Goal: Task Accomplishment & Management: Manage account settings

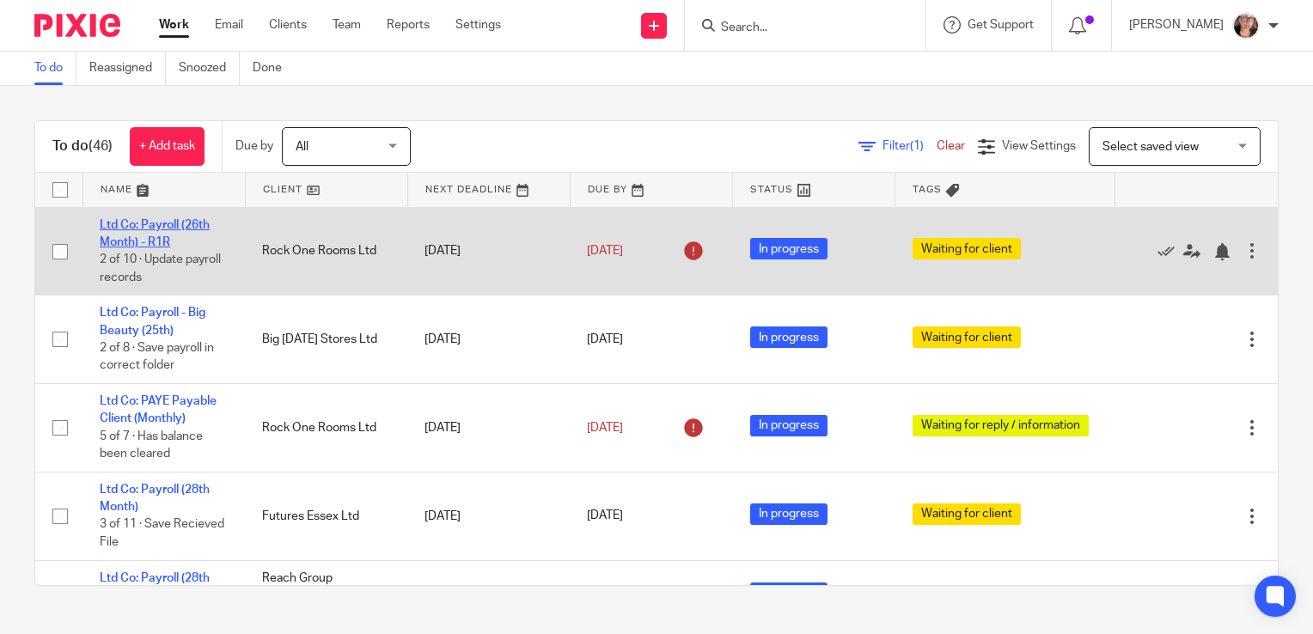
click at [183, 225] on link "Ltd Co: Payroll (26th Month) - R1R" at bounding box center [155, 233] width 110 height 29
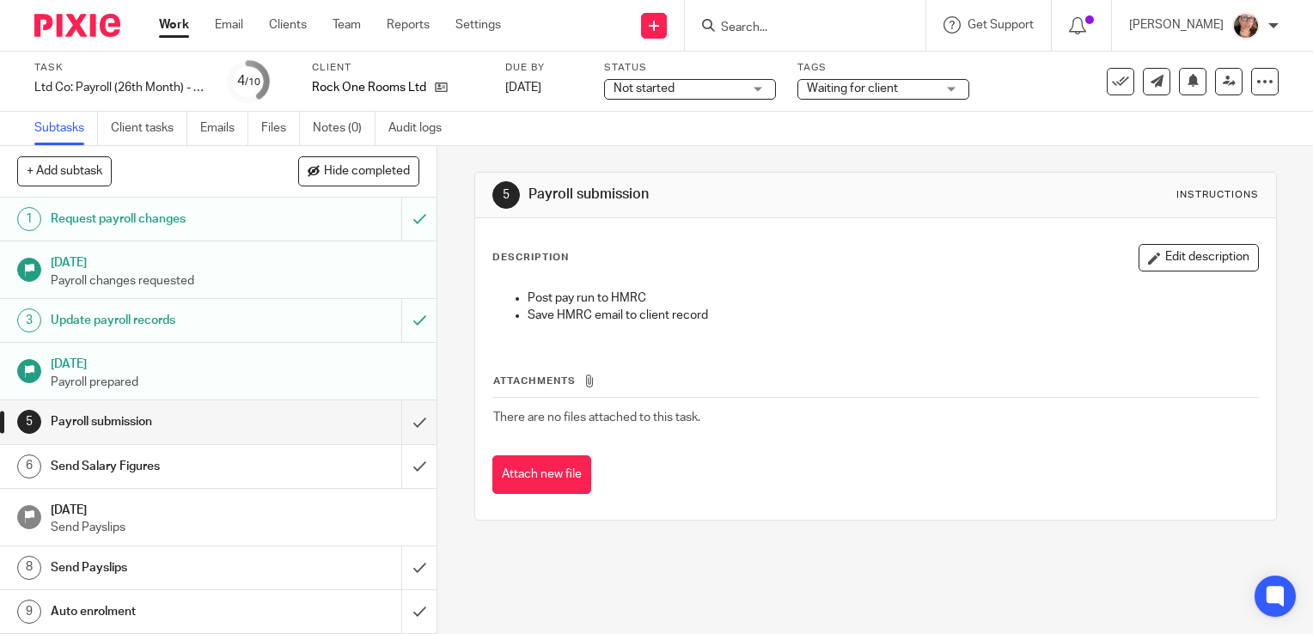
click at [1232, 70] on div "See template in use Advanced task editor Copy task Change schedule Delete" at bounding box center [1193, 82] width 172 height 28
click at [1220, 72] on link at bounding box center [1229, 82] width 28 height 28
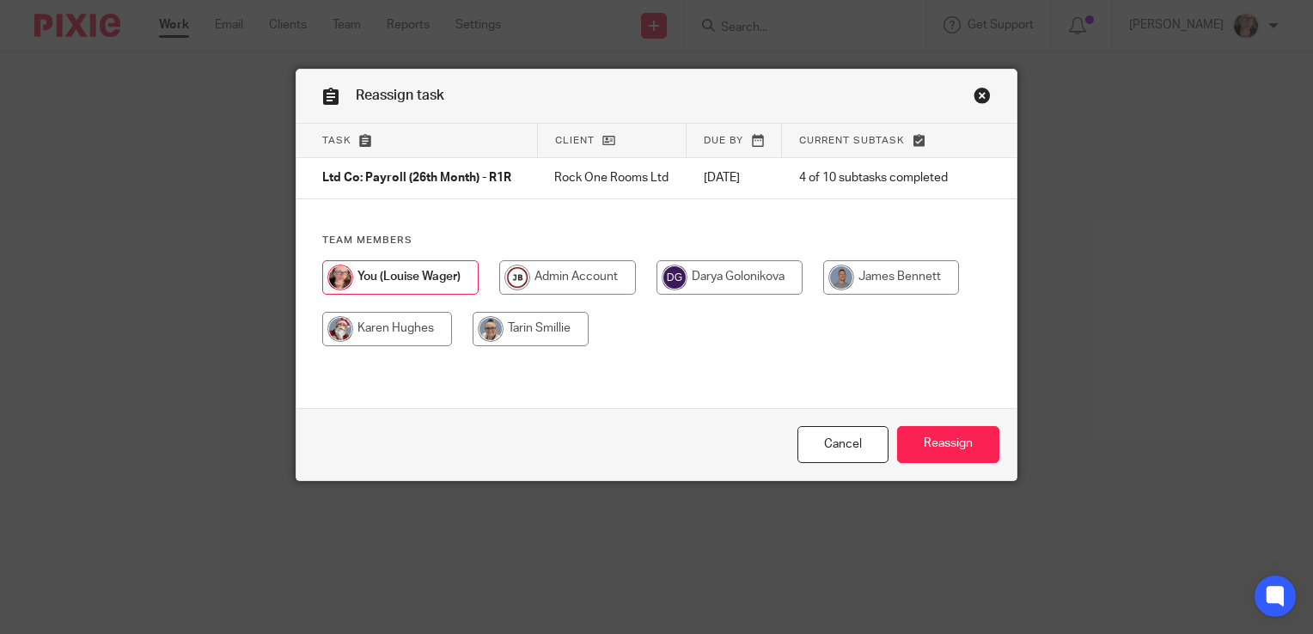
click at [948, 285] on input "radio" at bounding box center [891, 277] width 136 height 34
radio input "true"
click at [949, 432] on input "Reassign" at bounding box center [948, 444] width 102 height 37
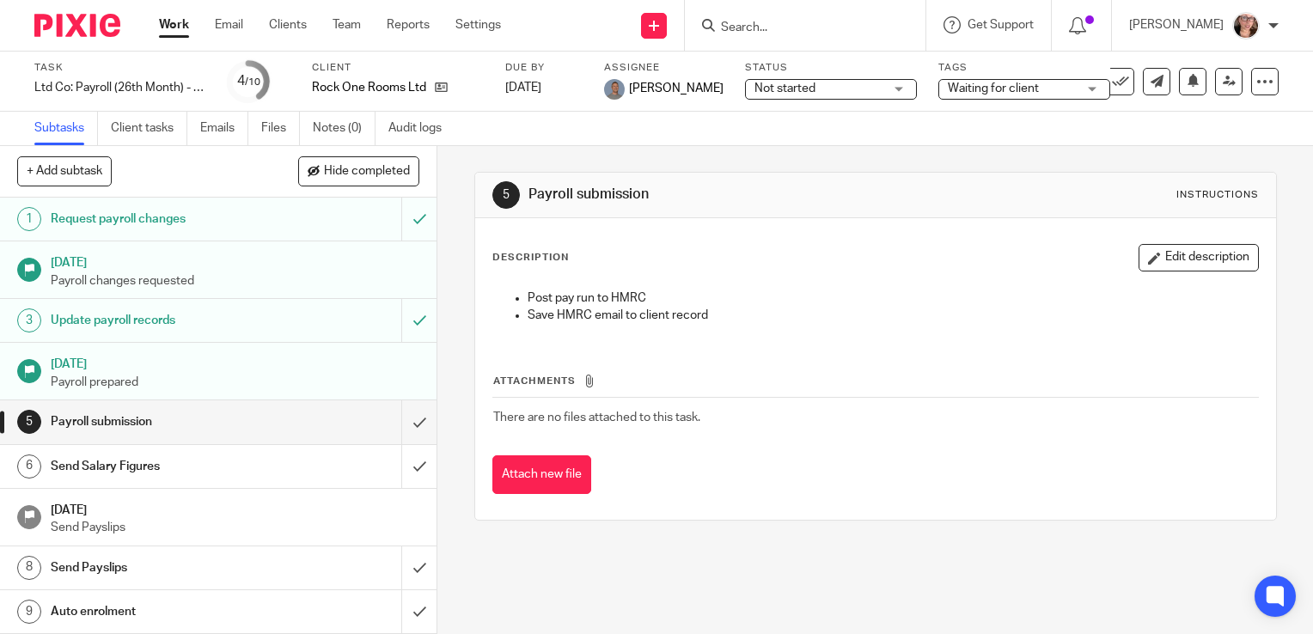
click at [180, 21] on link "Work" at bounding box center [174, 24] width 30 height 17
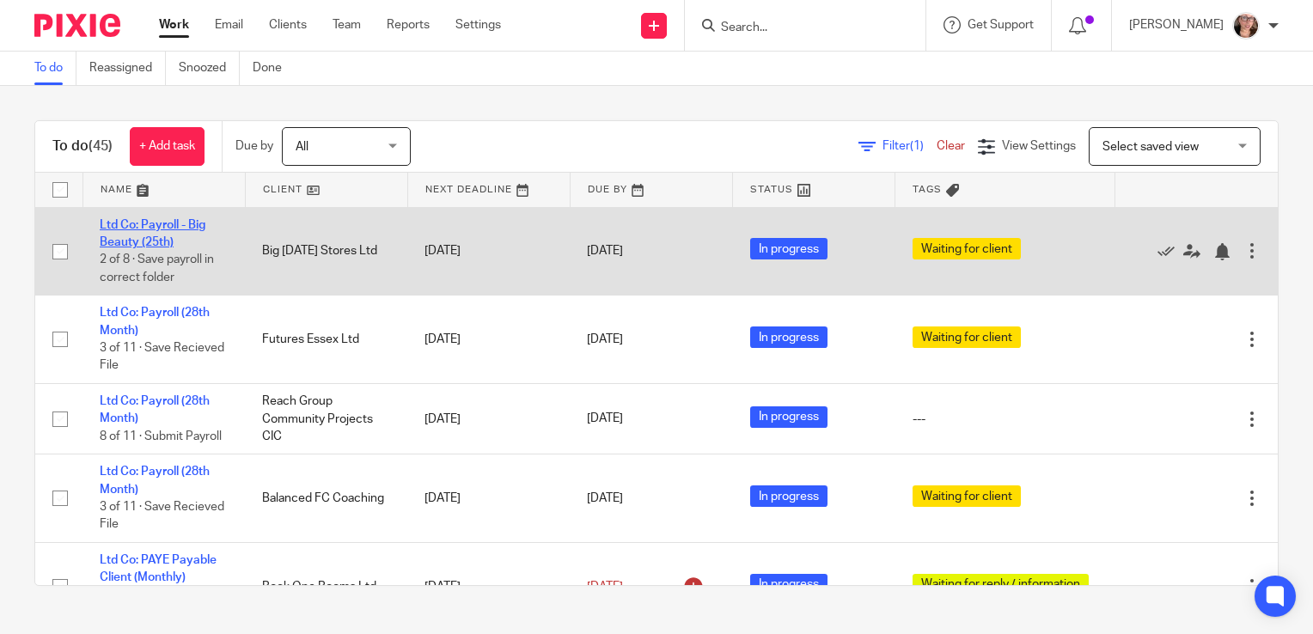
click at [151, 228] on link "Ltd Co: Payroll - Big Beauty (25th)" at bounding box center [153, 233] width 106 height 29
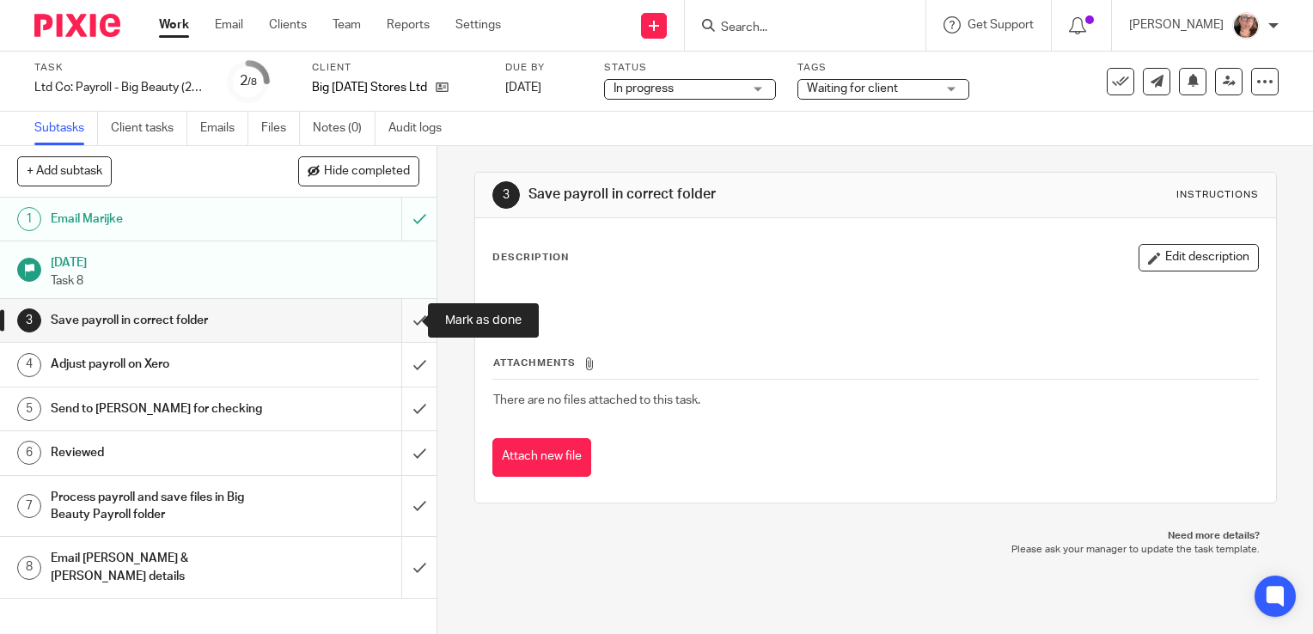
click at [392, 324] on input "submit" at bounding box center [218, 320] width 437 height 43
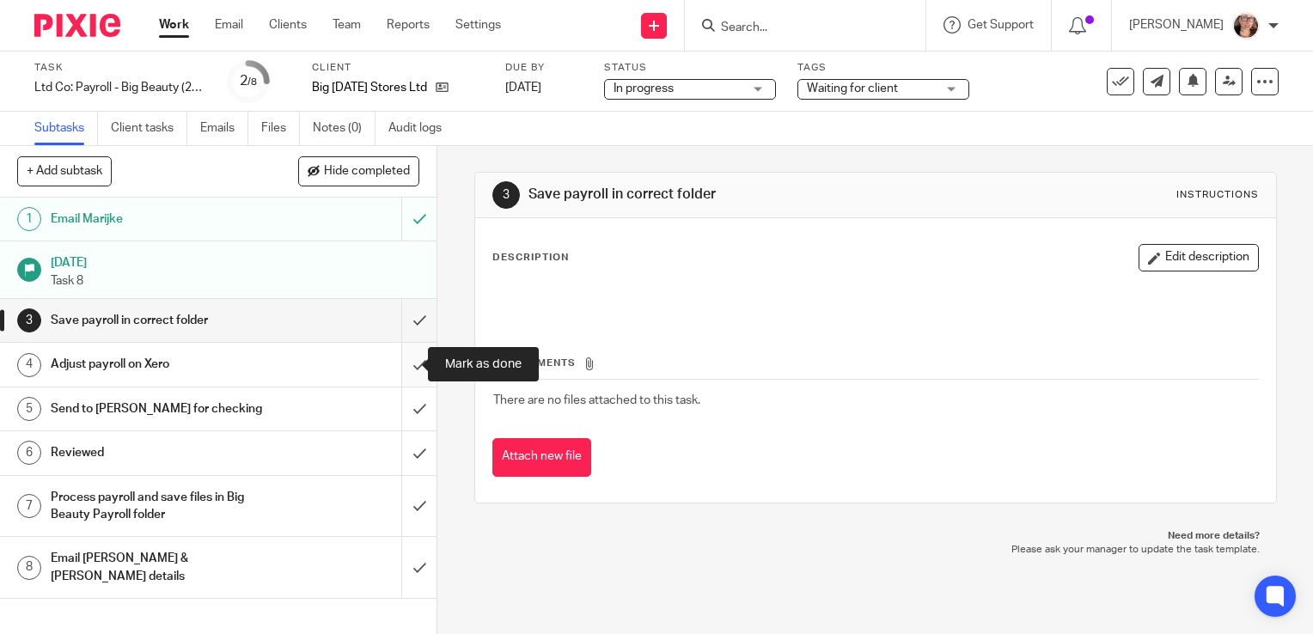
click at [397, 380] on input "submit" at bounding box center [218, 364] width 437 height 43
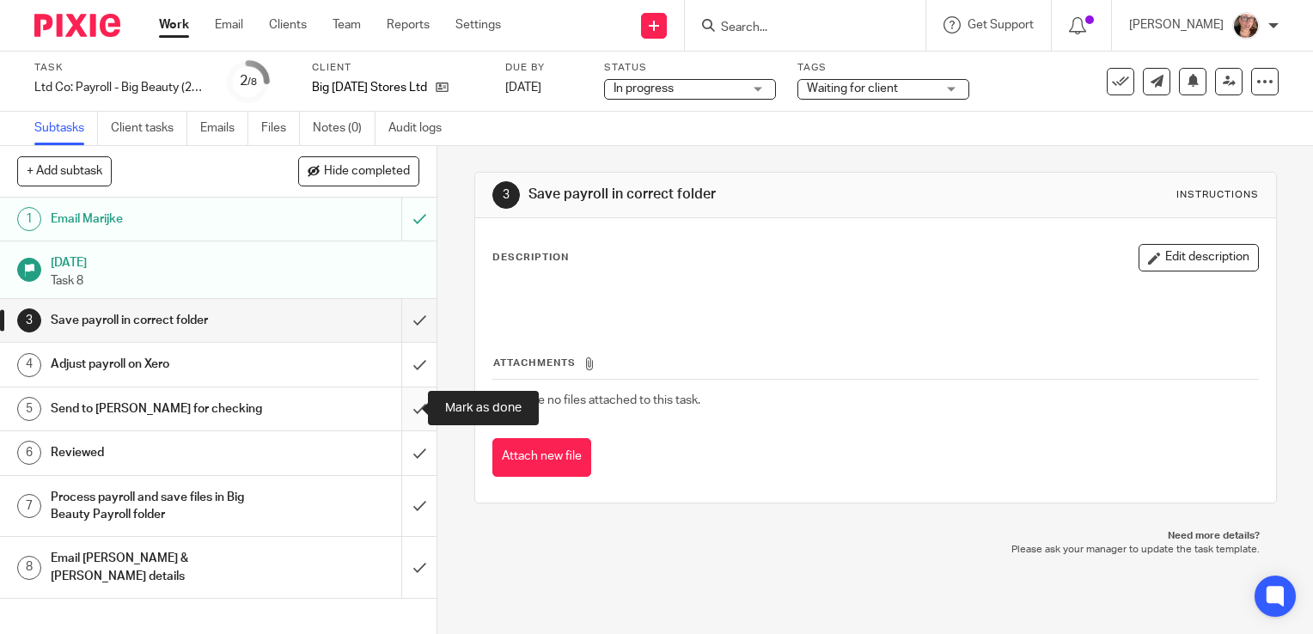
click at [401, 406] on input "submit" at bounding box center [218, 409] width 437 height 43
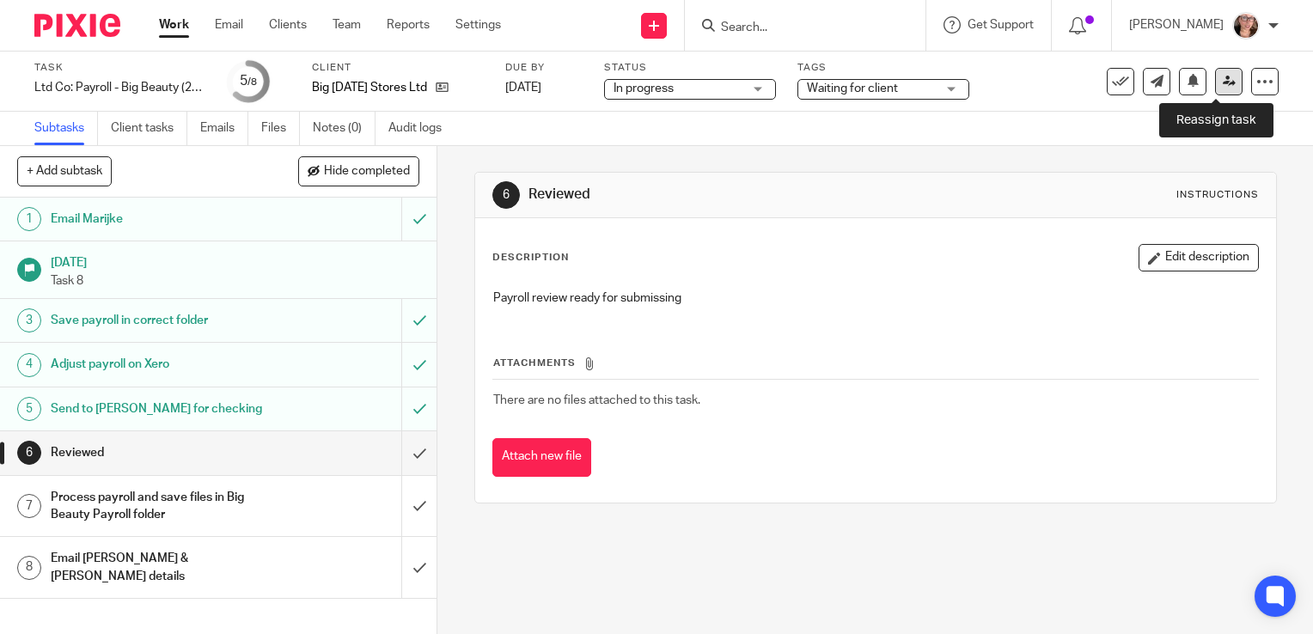
click at [1223, 77] on icon at bounding box center [1229, 81] width 13 height 13
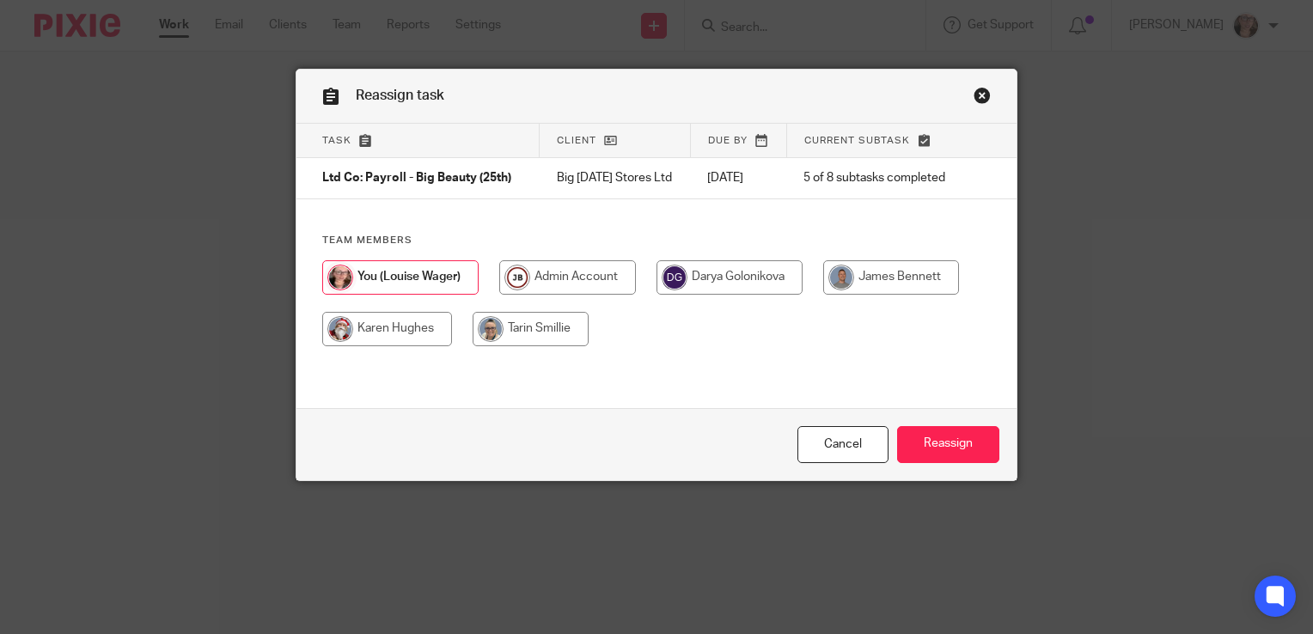
click at [908, 282] on input "radio" at bounding box center [891, 277] width 136 height 34
radio input "true"
click at [939, 447] on input "Reassign" at bounding box center [948, 444] width 102 height 37
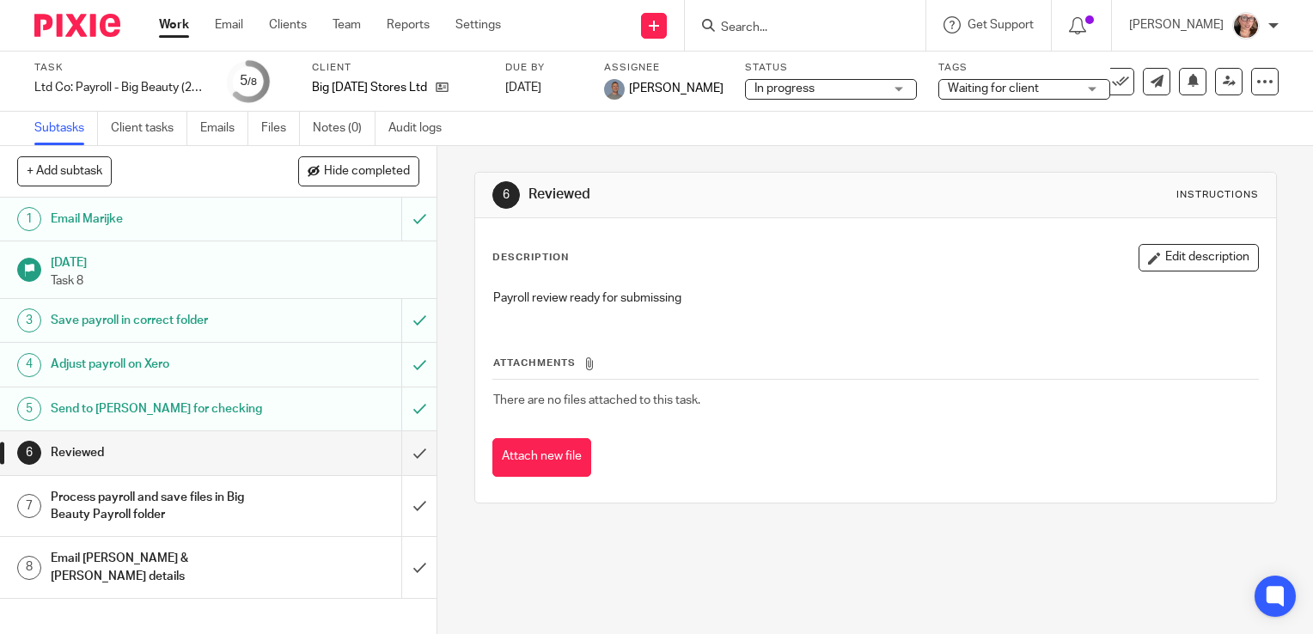
click at [180, 28] on link "Work" at bounding box center [174, 24] width 30 height 17
